Goal: Task Accomplishment & Management: Manage account settings

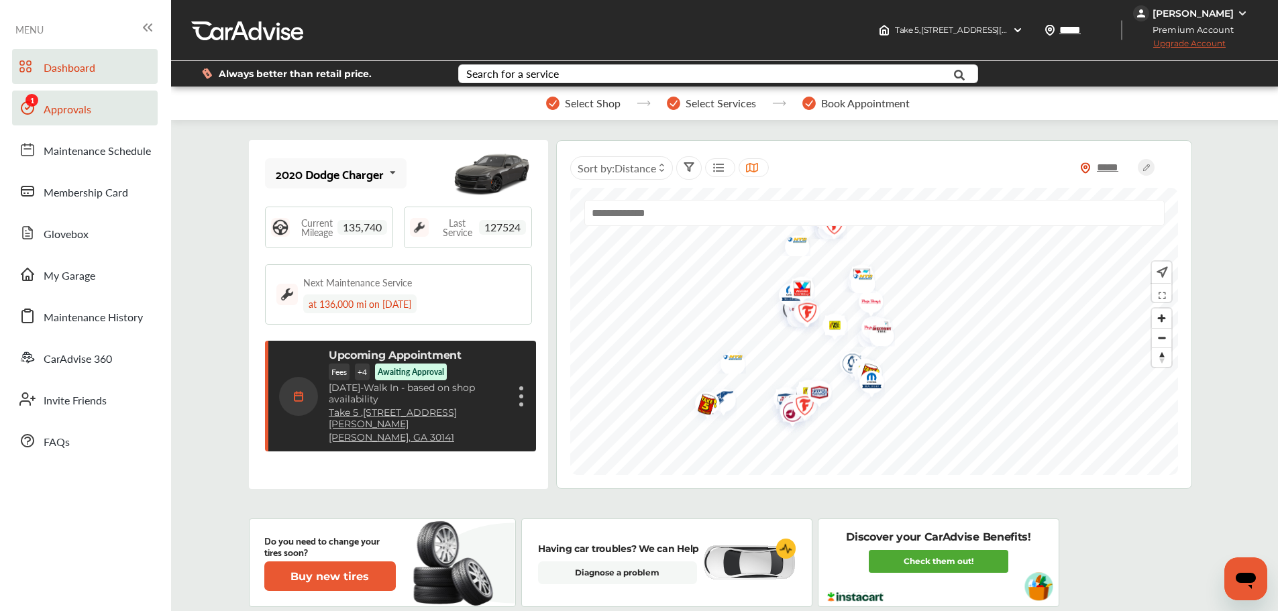
click at [56, 114] on span "Approvals" at bounding box center [68, 109] width 48 height 17
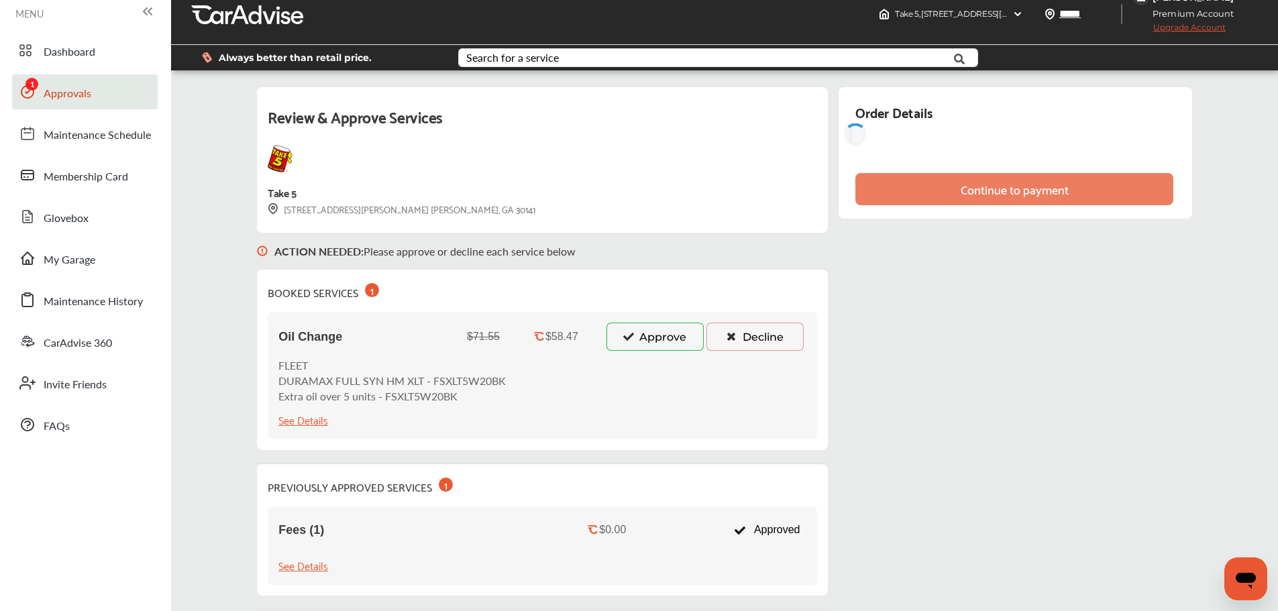
scroll to position [134, 0]
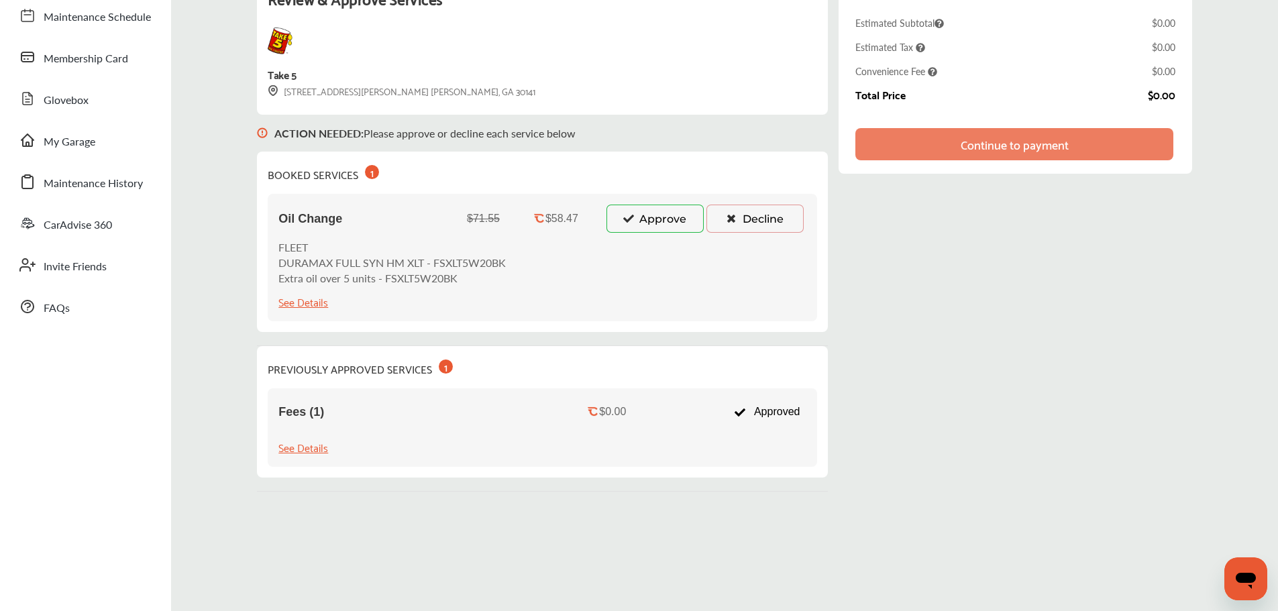
click at [658, 225] on button "Approve" at bounding box center [655, 219] width 97 height 28
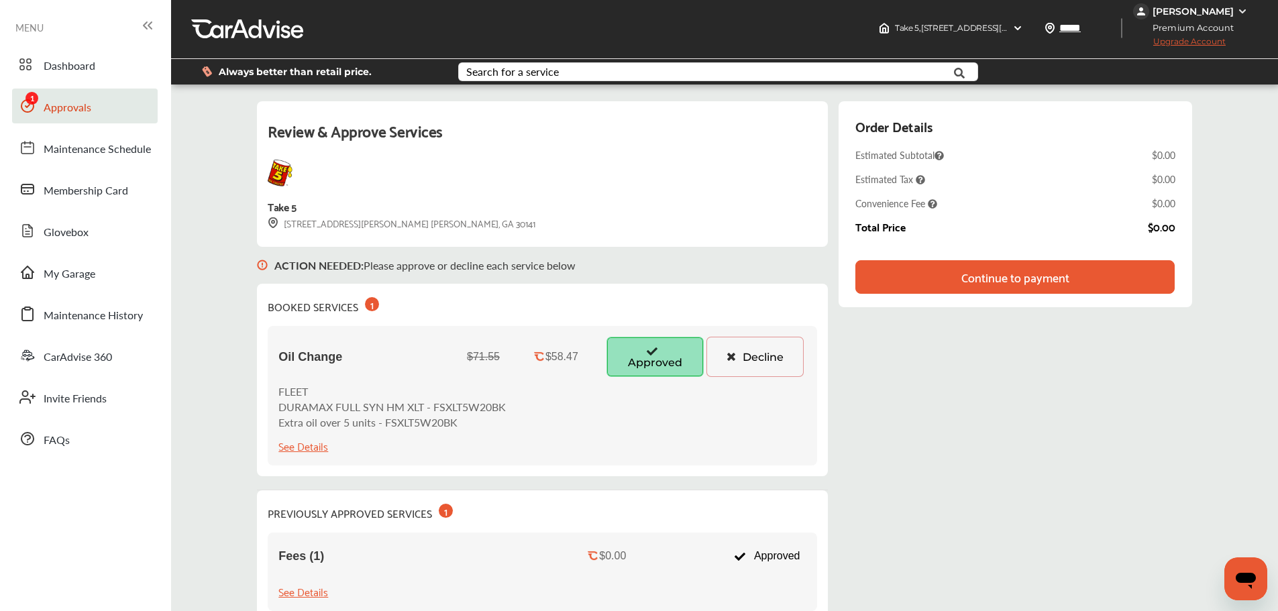
scroll to position [0, 0]
